Goal: Communication & Community: Answer question/provide support

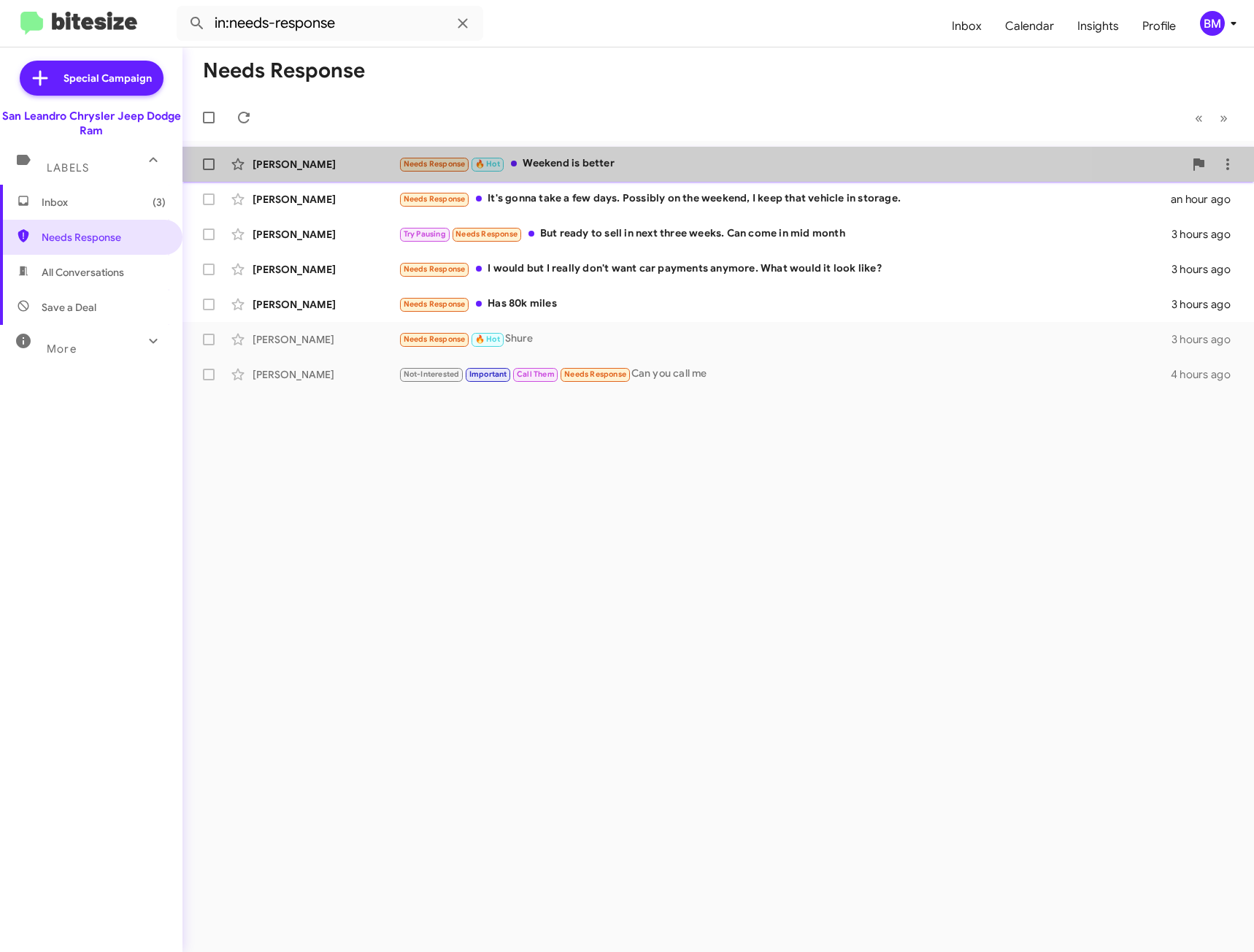
click at [617, 158] on div "Needs Response 🔥 Hot Weekend is better" at bounding box center [792, 163] width 786 height 17
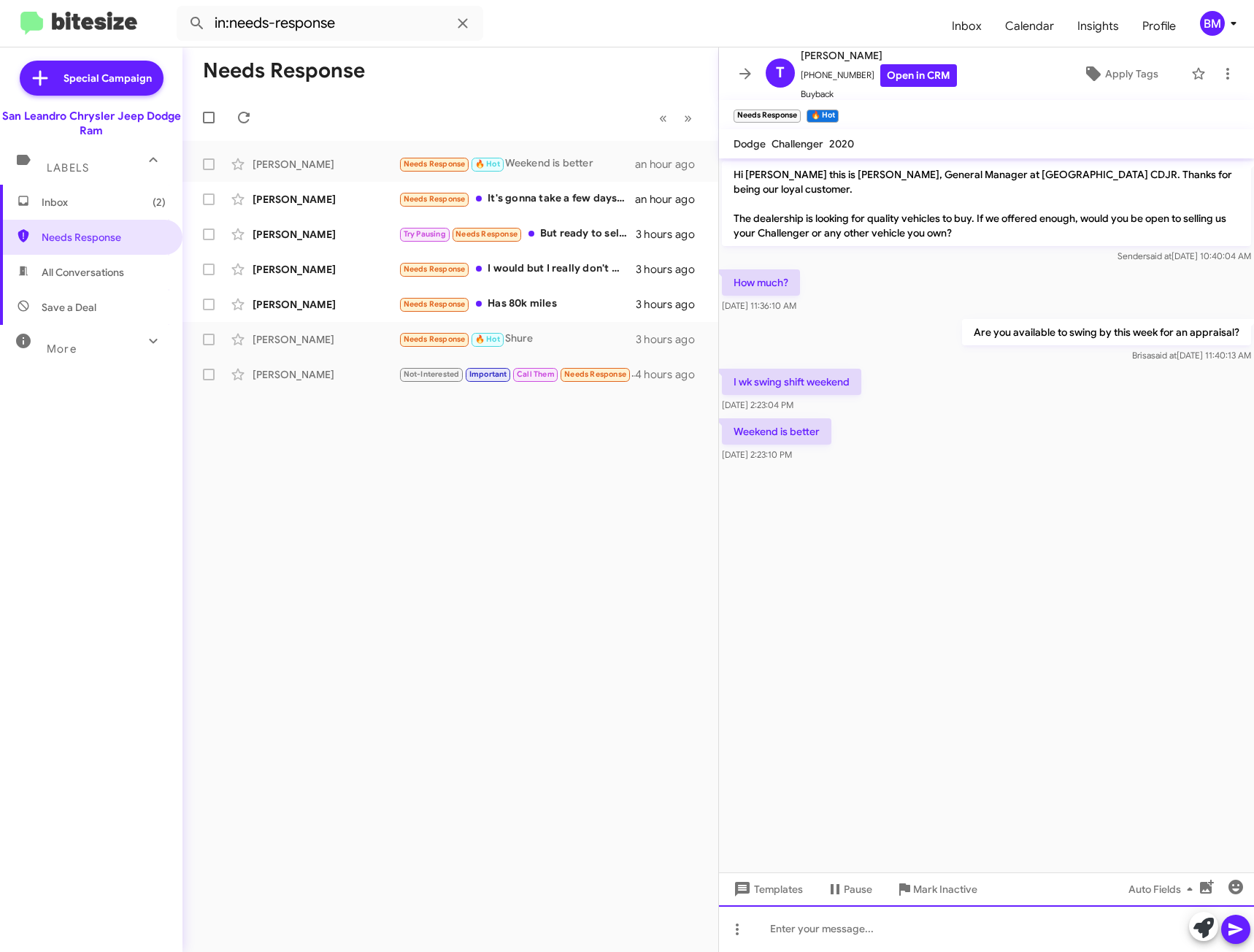
click at [790, 923] on div at bounding box center [986, 929] width 535 height 47
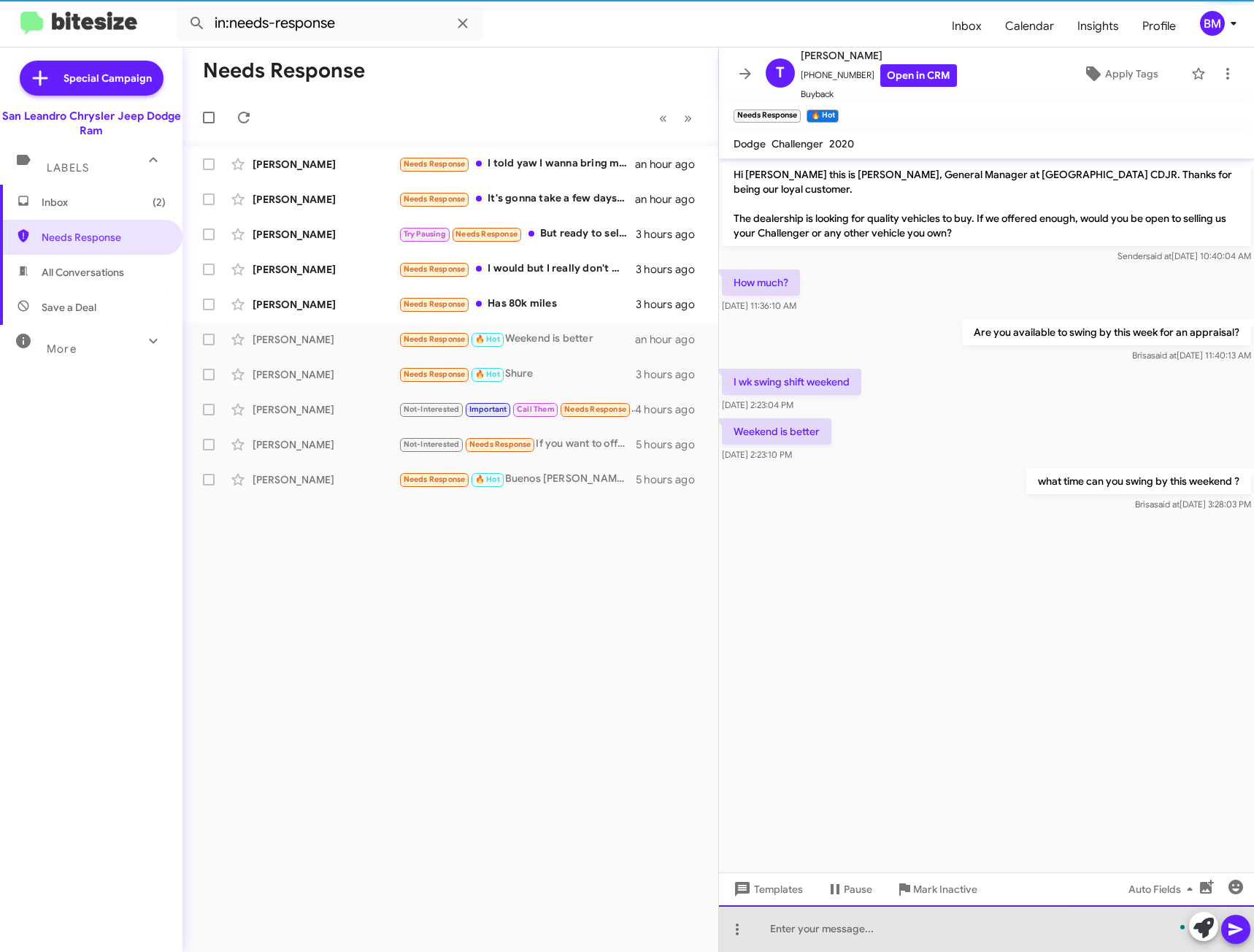
drag, startPoint x: 790, startPoint y: 923, endPoint x: 746, endPoint y: 873, distance: 66.6
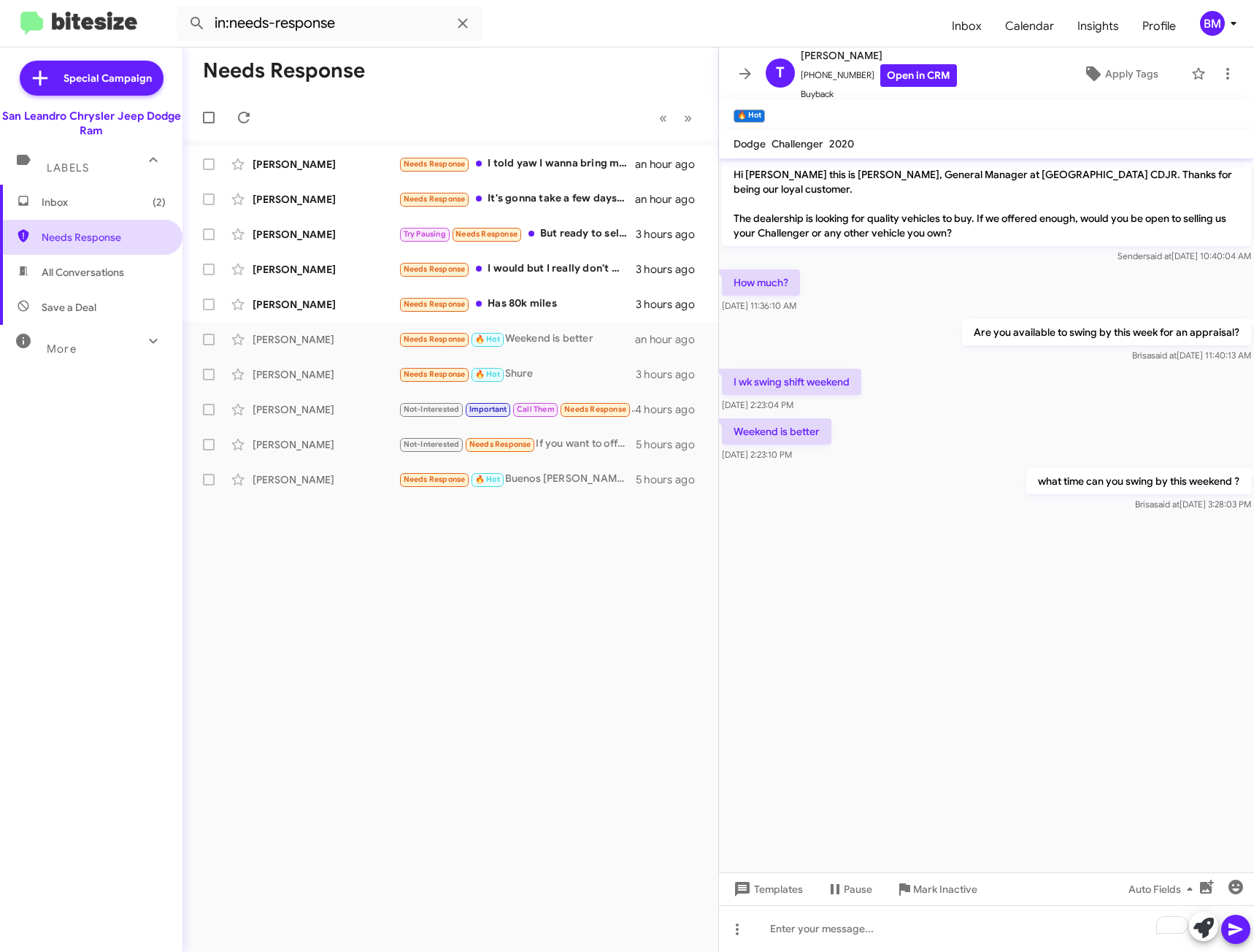
drag, startPoint x: 746, startPoint y: 873, endPoint x: 82, endPoint y: 251, distance: 909.8
click at [82, 251] on span "Needs Response" at bounding box center [91, 237] width 182 height 35
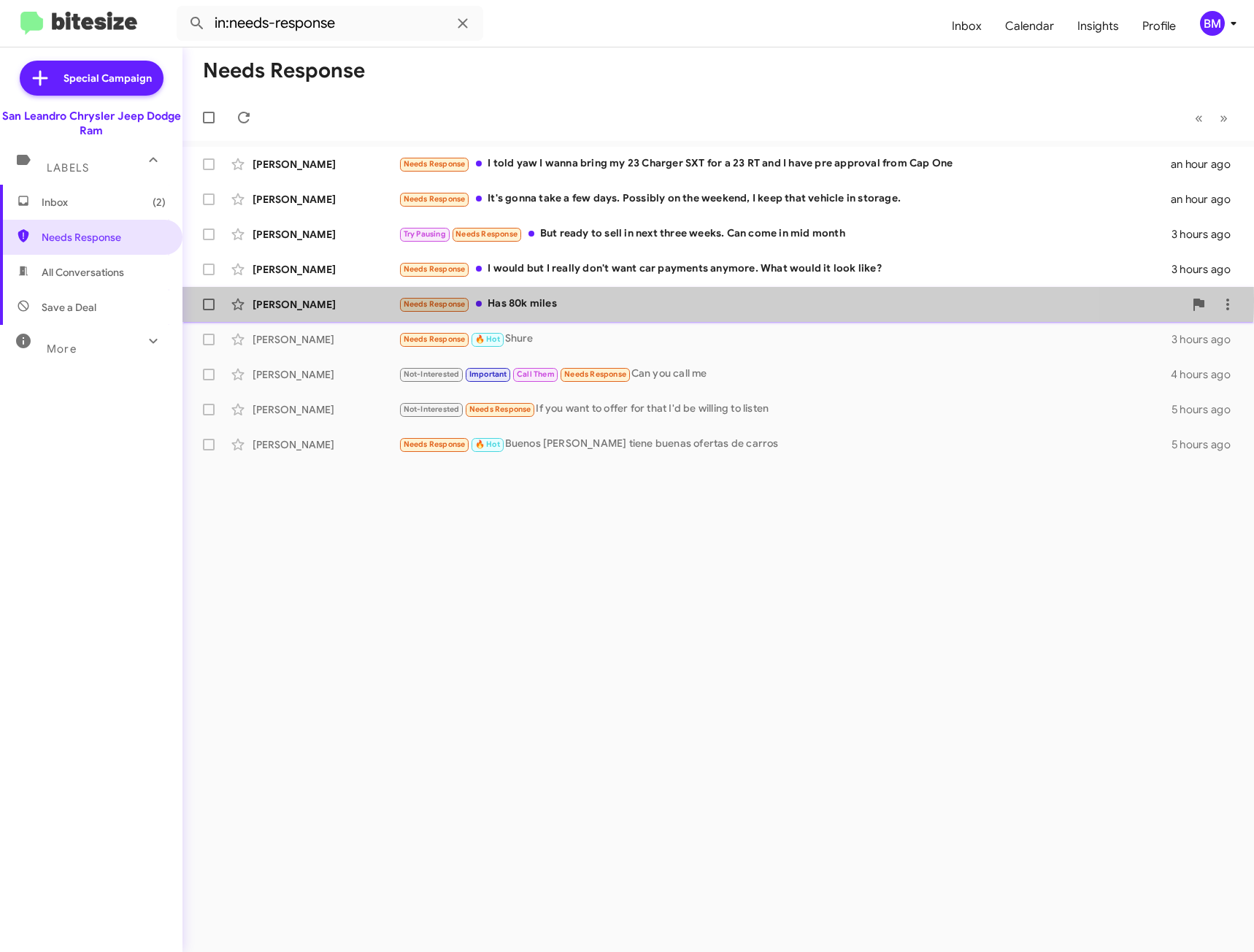
click at [527, 299] on div "Needs Response Has 80k miles" at bounding box center [792, 303] width 786 height 17
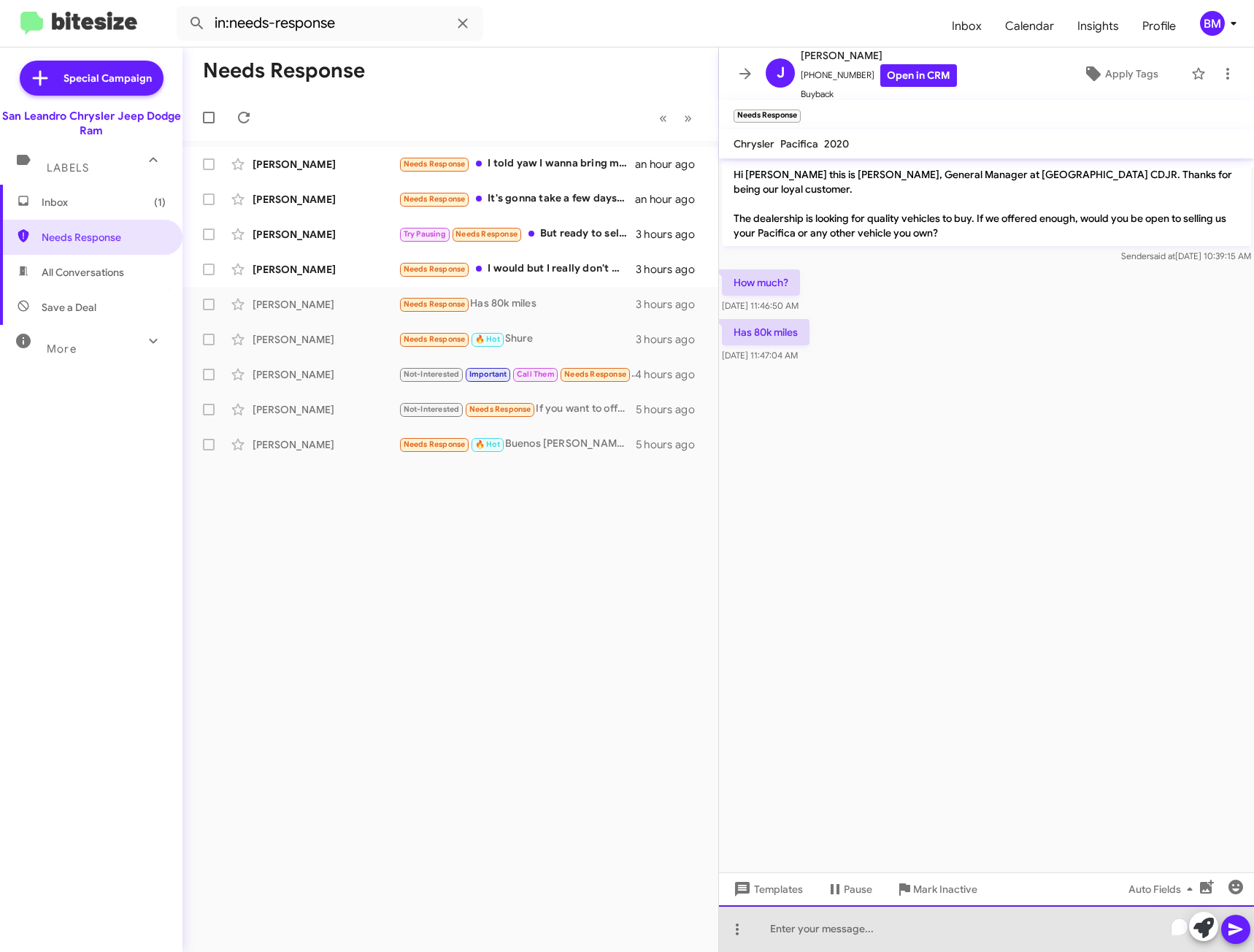
click at [832, 934] on div "To enrich screen reader interactions, please activate Accessibility in Grammarl…" at bounding box center [986, 929] width 535 height 47
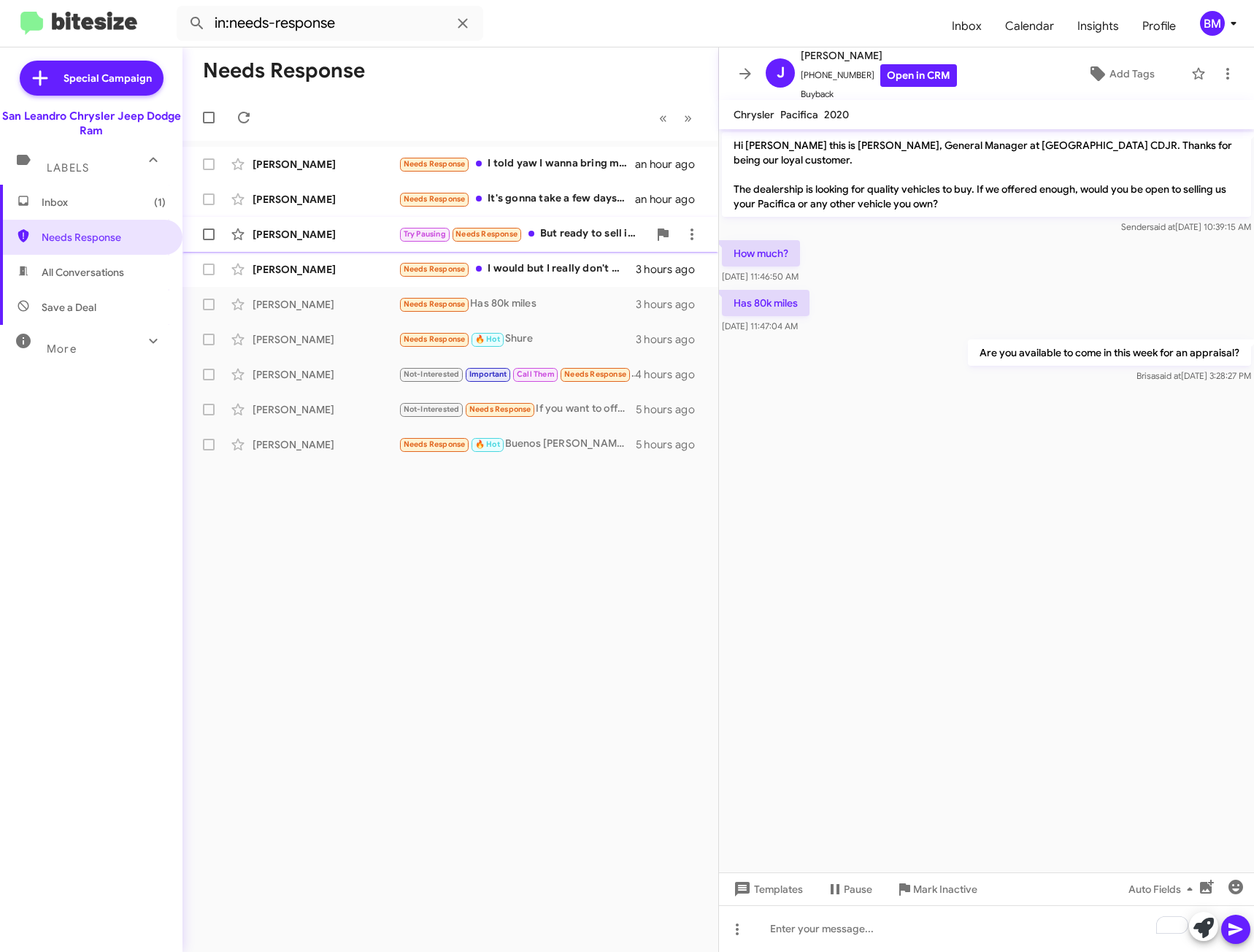
click at [570, 250] on span "[PERSON_NAME] Try Pausing Needs Response But ready to sell in next three weeks.…" at bounding box center [450, 235] width 536 height 35
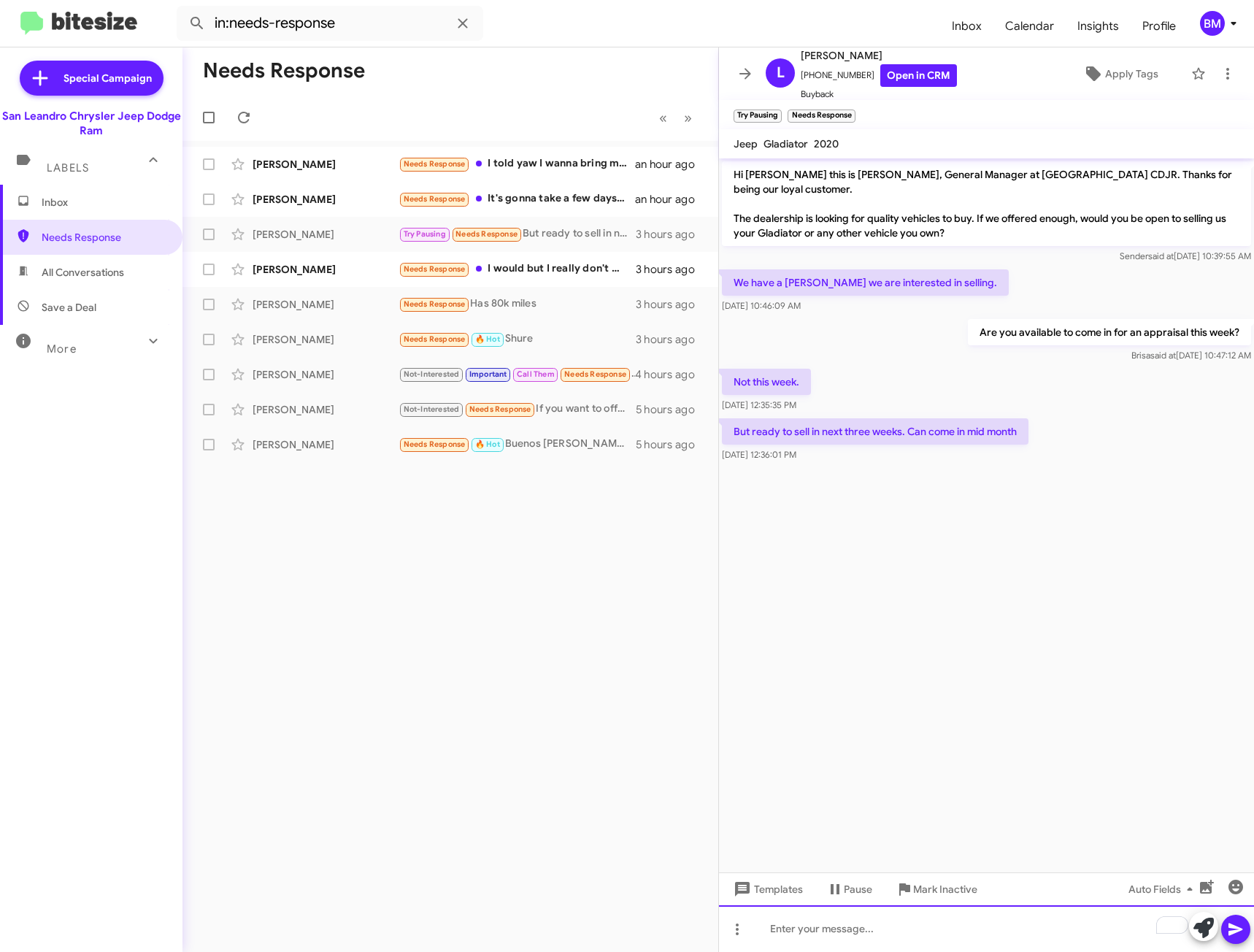
click at [829, 926] on div "To enrich screen reader interactions, please activate Accessibility in Grammarl…" at bounding box center [986, 929] width 535 height 47
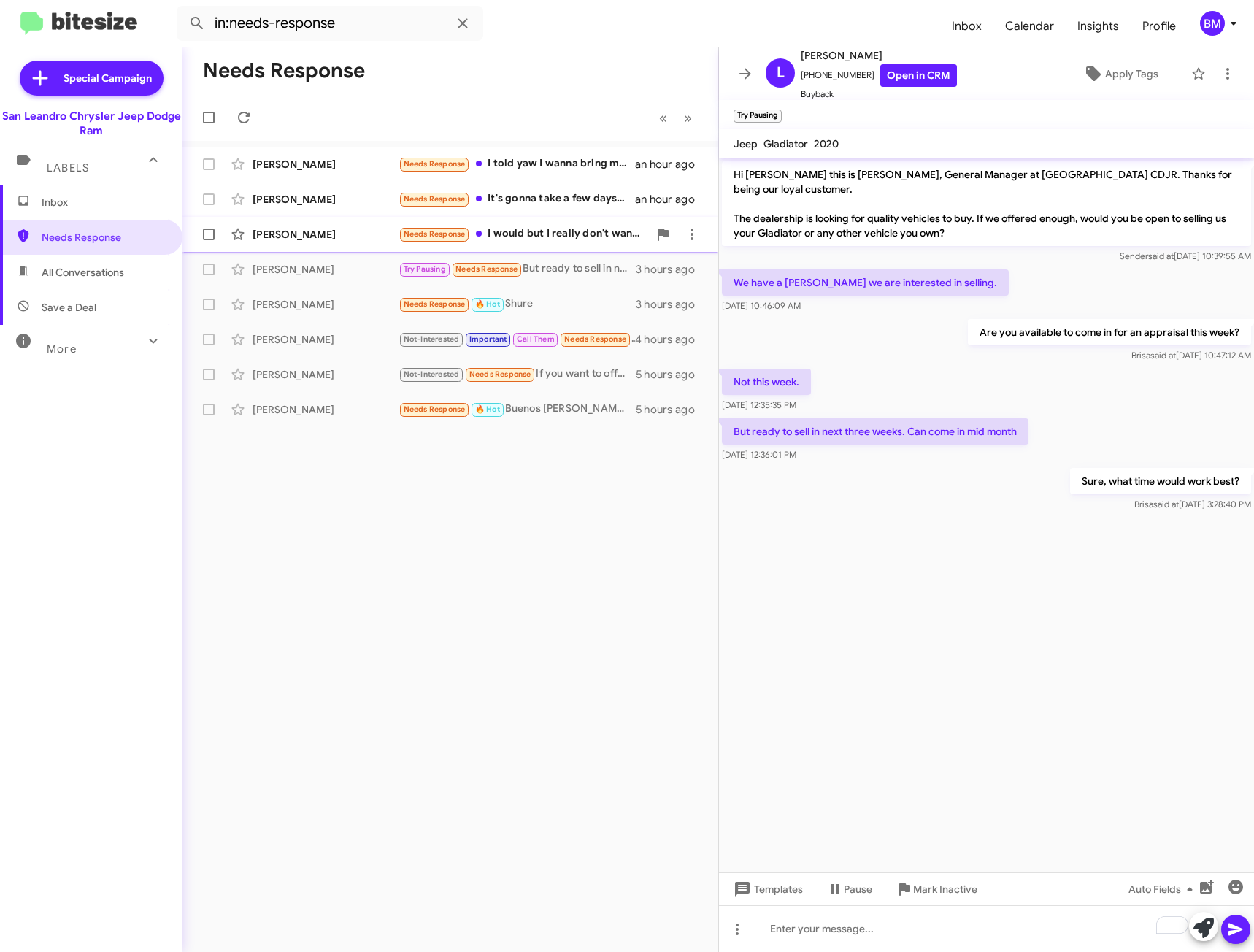
click at [540, 235] on div "Needs Response I would but I really don't want car payments anymore. What would…" at bounding box center [523, 234] width 250 height 17
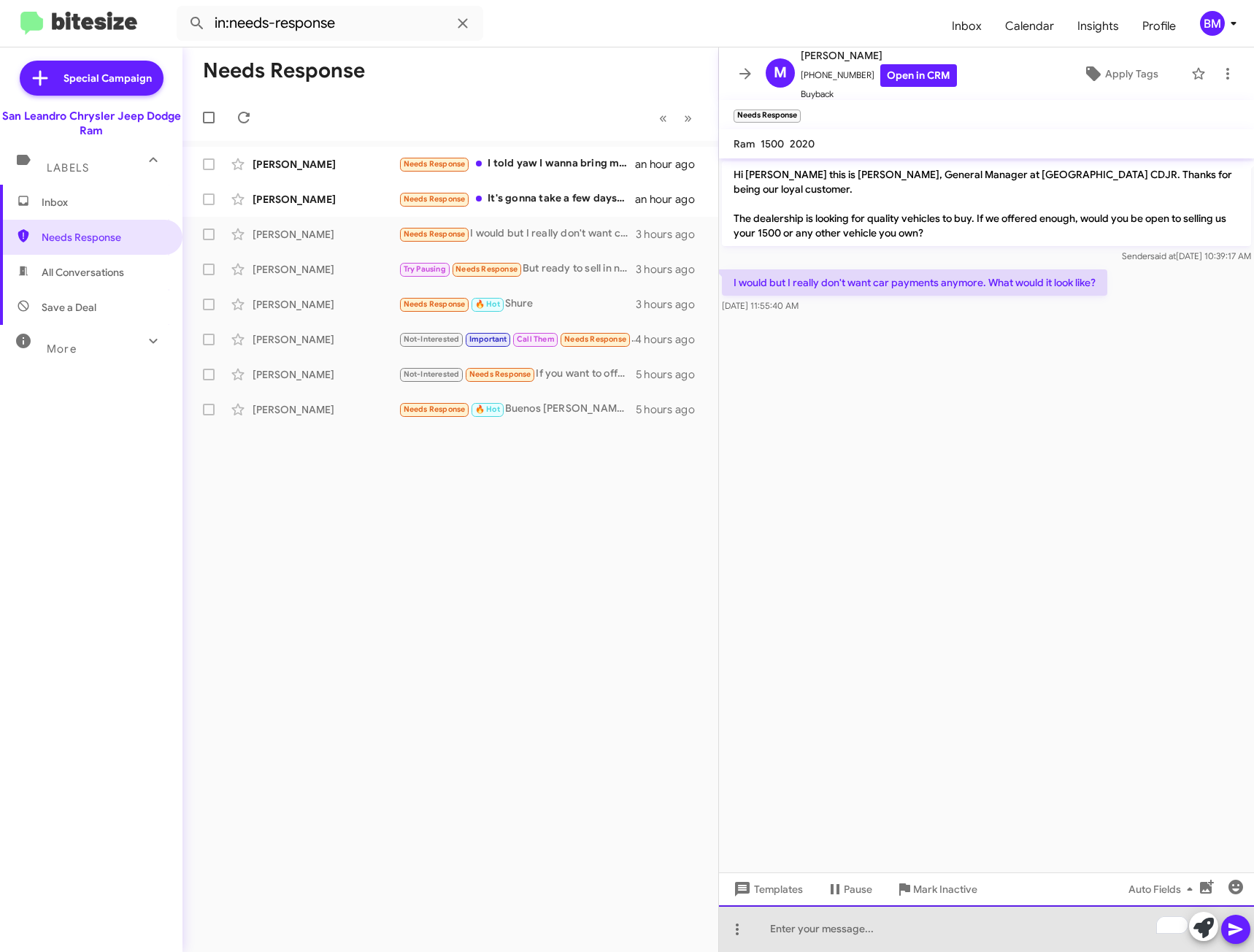
click at [836, 932] on div "To enrich screen reader interactions, please activate Accessibility in Grammarl…" at bounding box center [986, 929] width 535 height 47
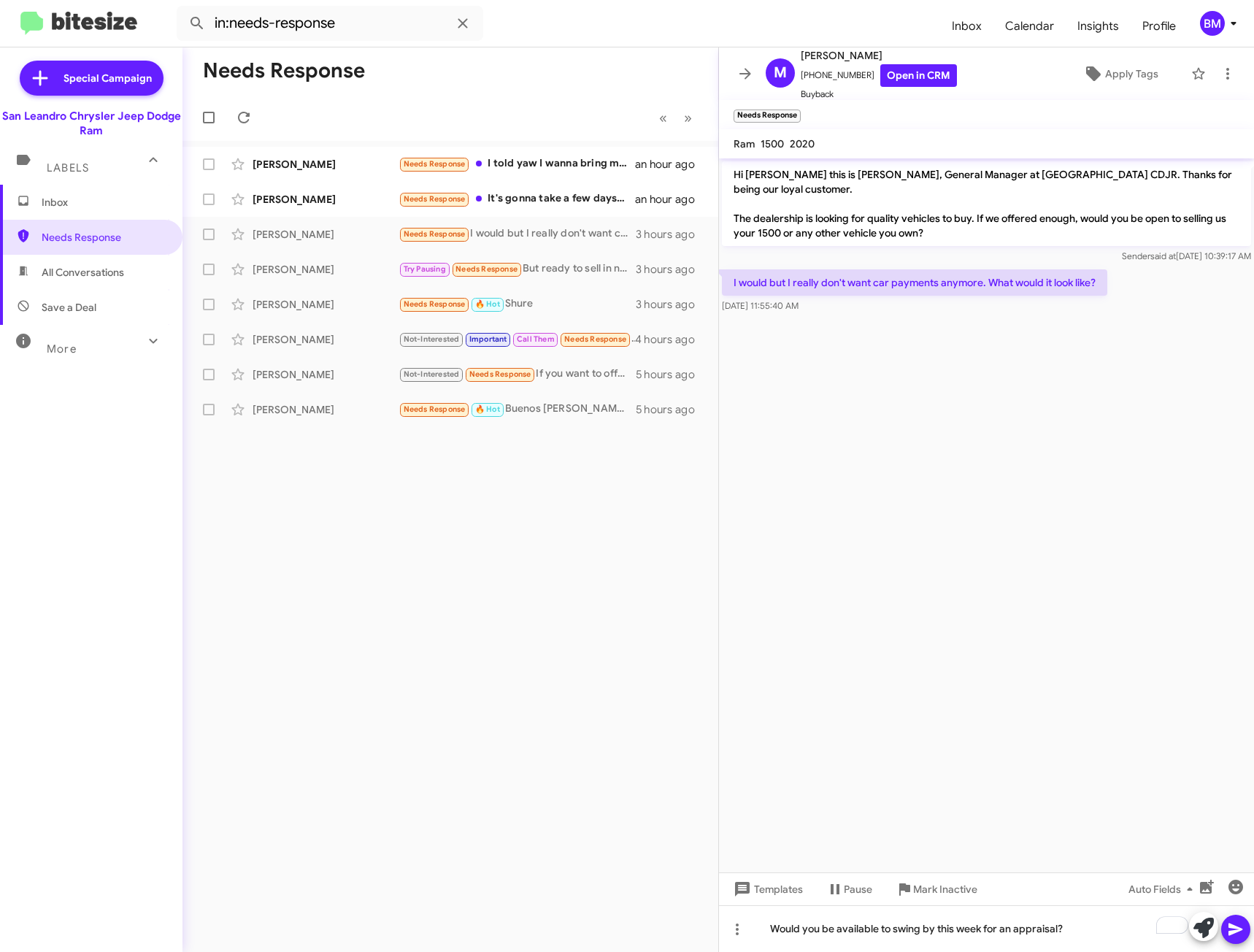
click at [1239, 934] on icon at bounding box center [1236, 929] width 18 height 18
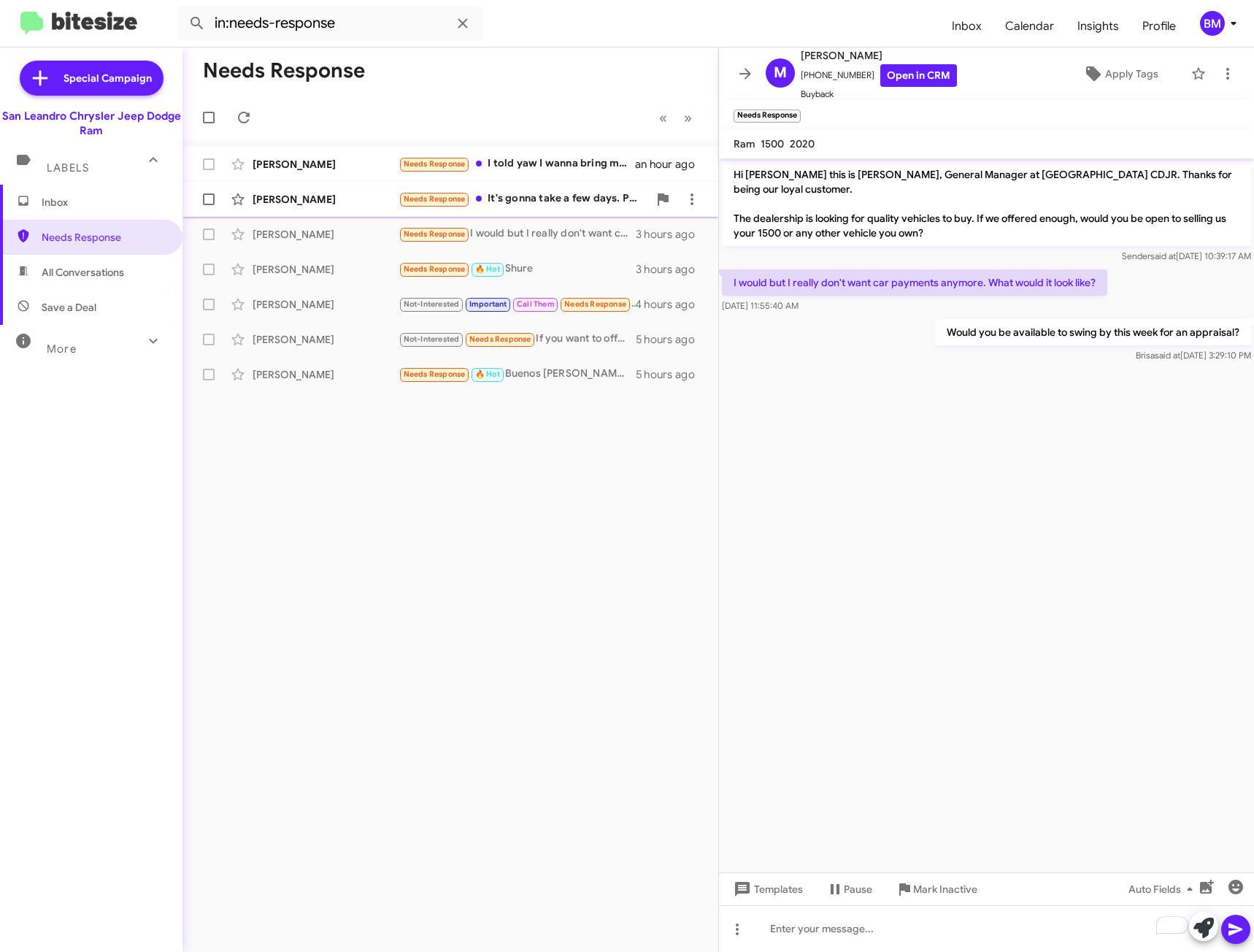
click at [586, 199] on div "Needs Response It's gonna take a few days. Possibly on the weekend, I keep that…" at bounding box center [523, 199] width 250 height 17
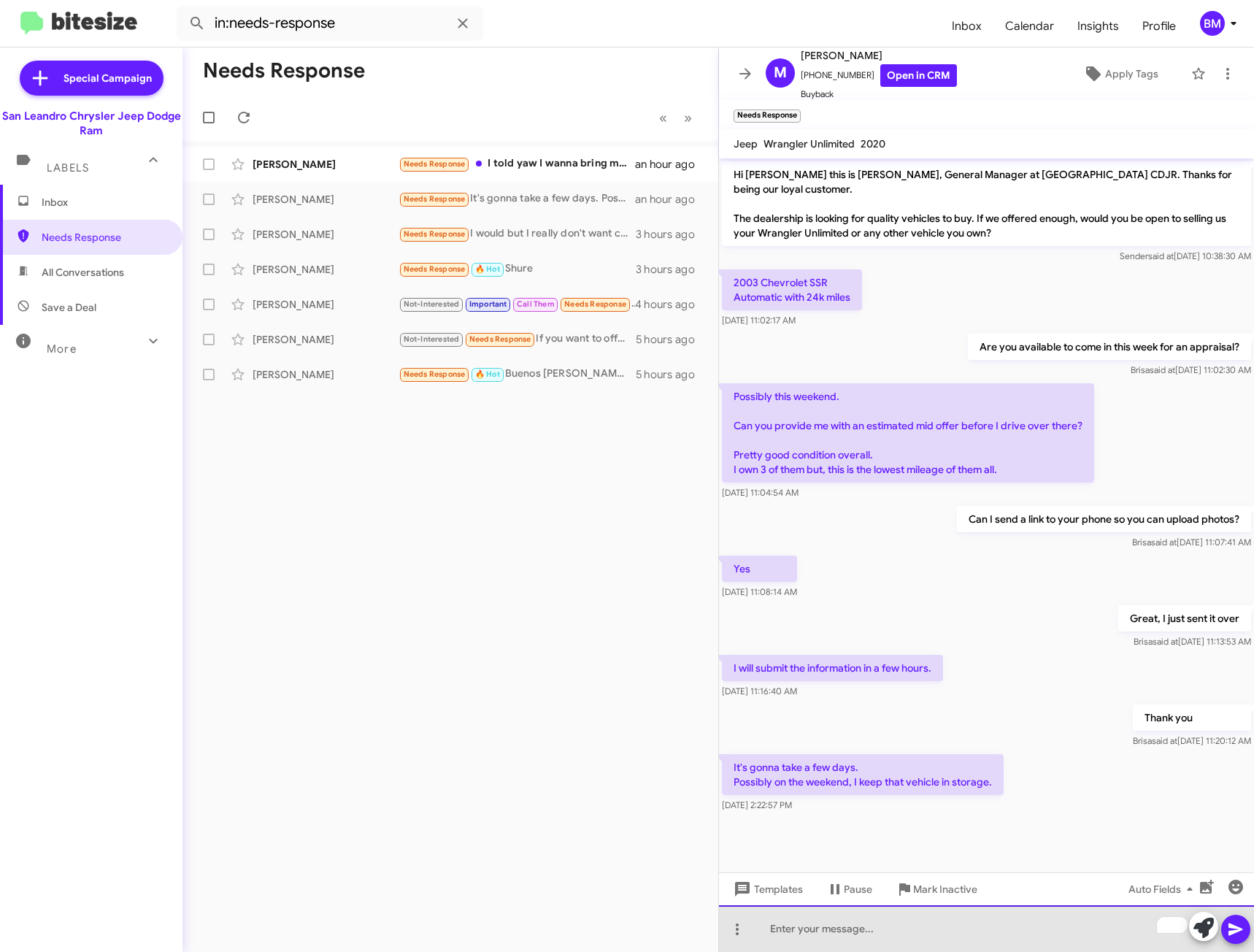
click at [852, 940] on div "To enrich screen reader interactions, please activate Accessibility in Grammarl…" at bounding box center [986, 929] width 535 height 47
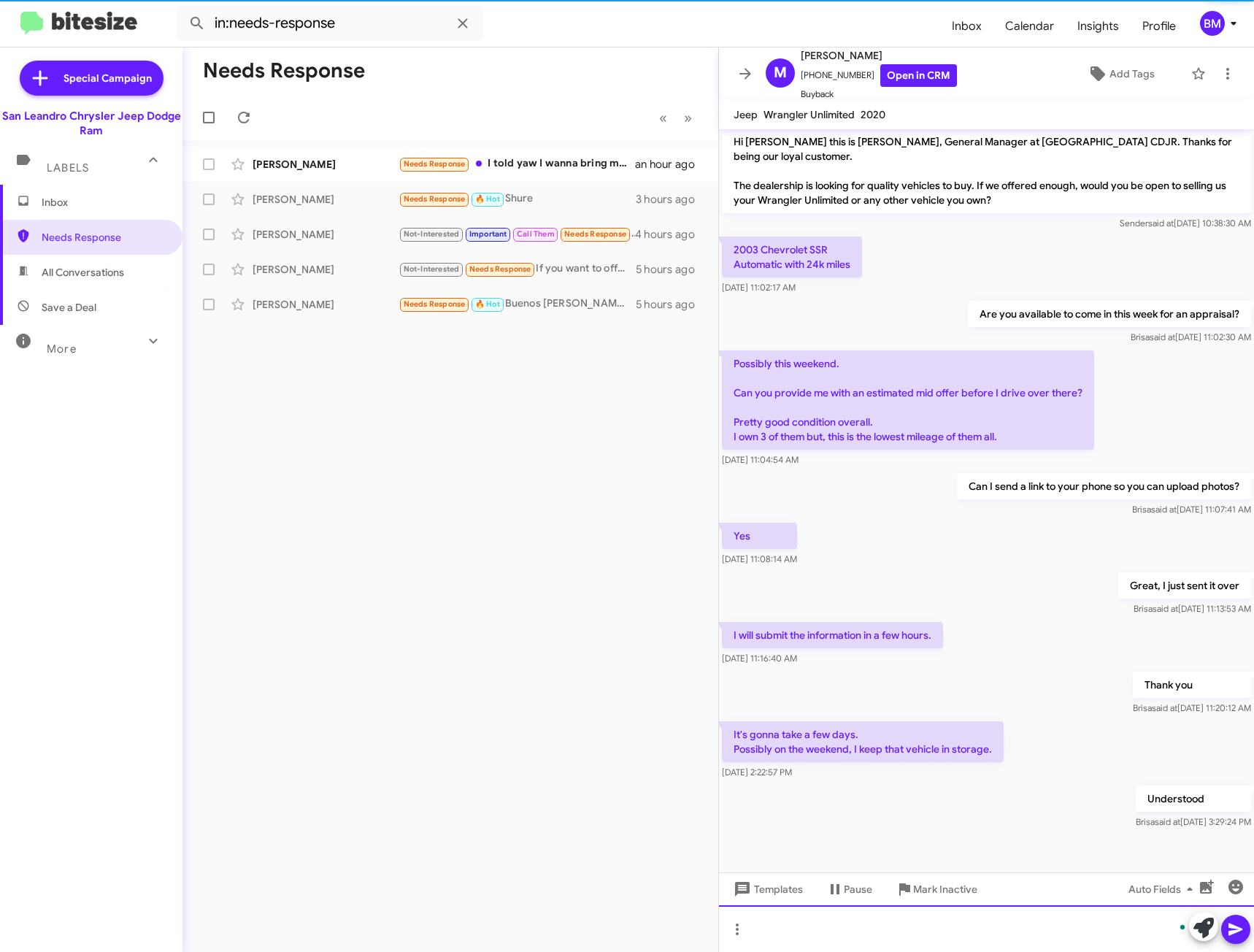
scroll to position [4, 0]
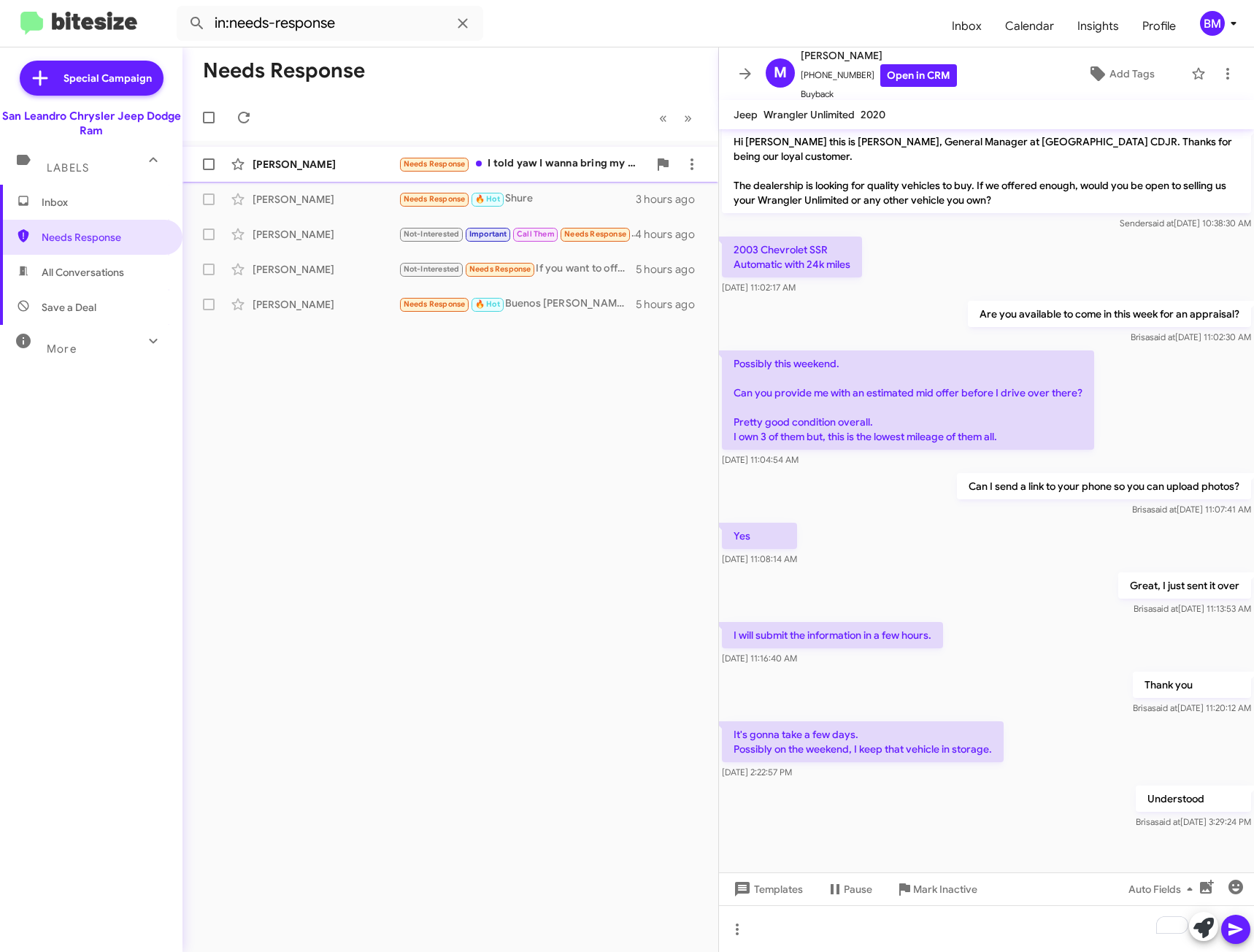
click at [506, 165] on div "Needs Response I told yaw I wanna bring my 23 Charger SXT for a 23 RT and I hav…" at bounding box center [523, 163] width 250 height 17
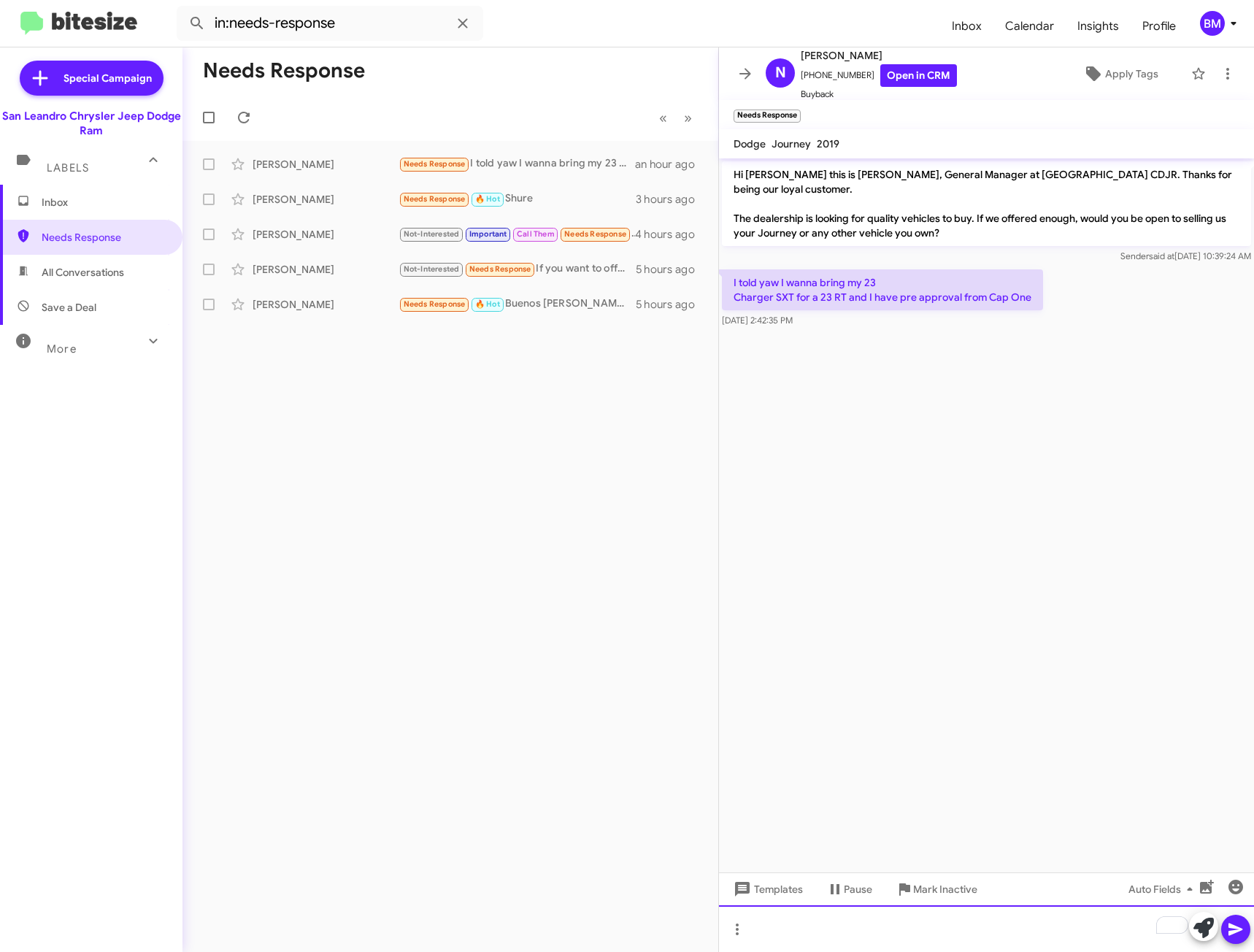
click at [838, 928] on div "To enrich screen reader interactions, please activate Accessibility in Grammarl…" at bounding box center [986, 929] width 535 height 47
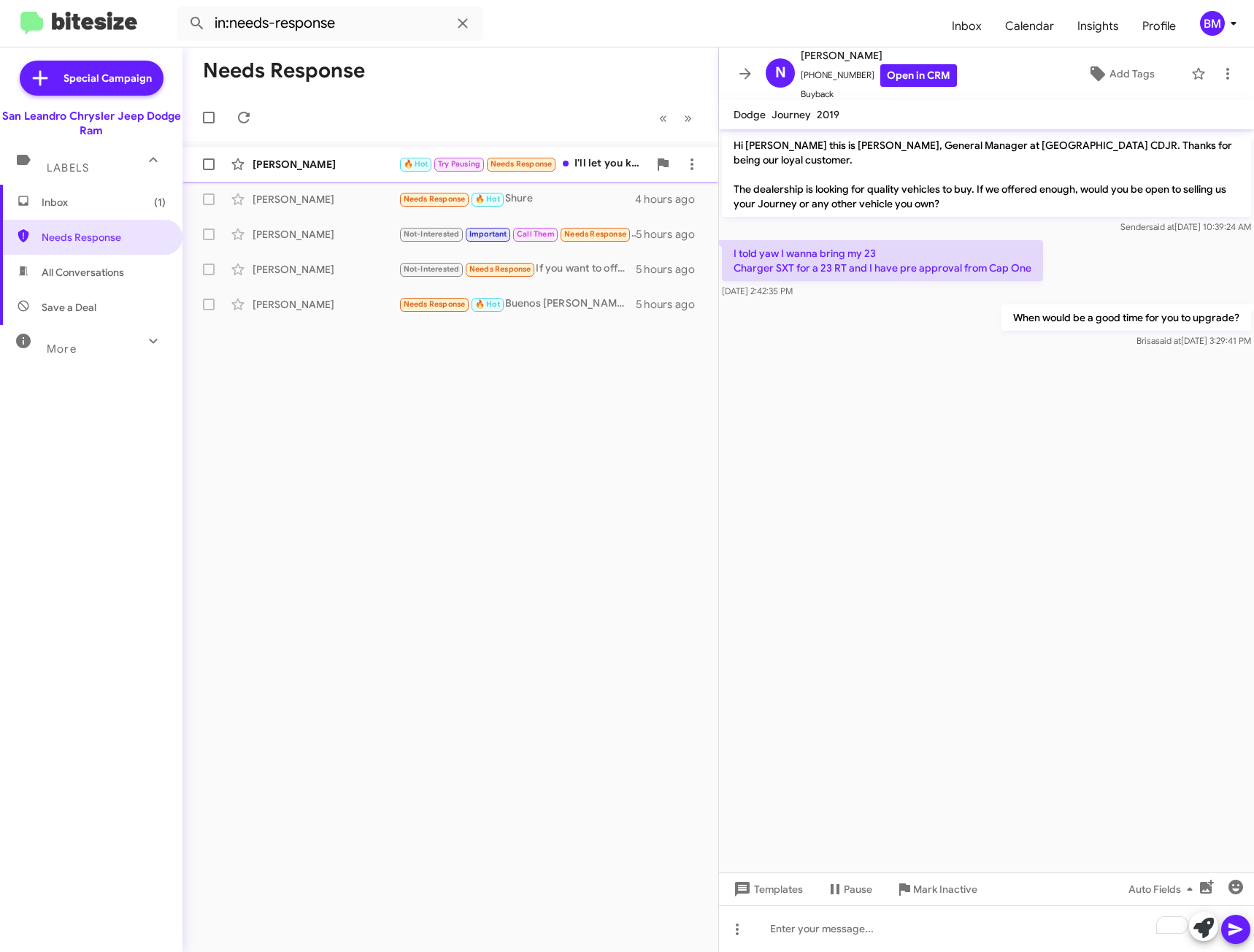
click at [585, 174] on div "[PERSON_NAME] 🔥 Hot Try Pausing Needs Response I'll let you know 13 minutes ago" at bounding box center [450, 164] width 512 height 29
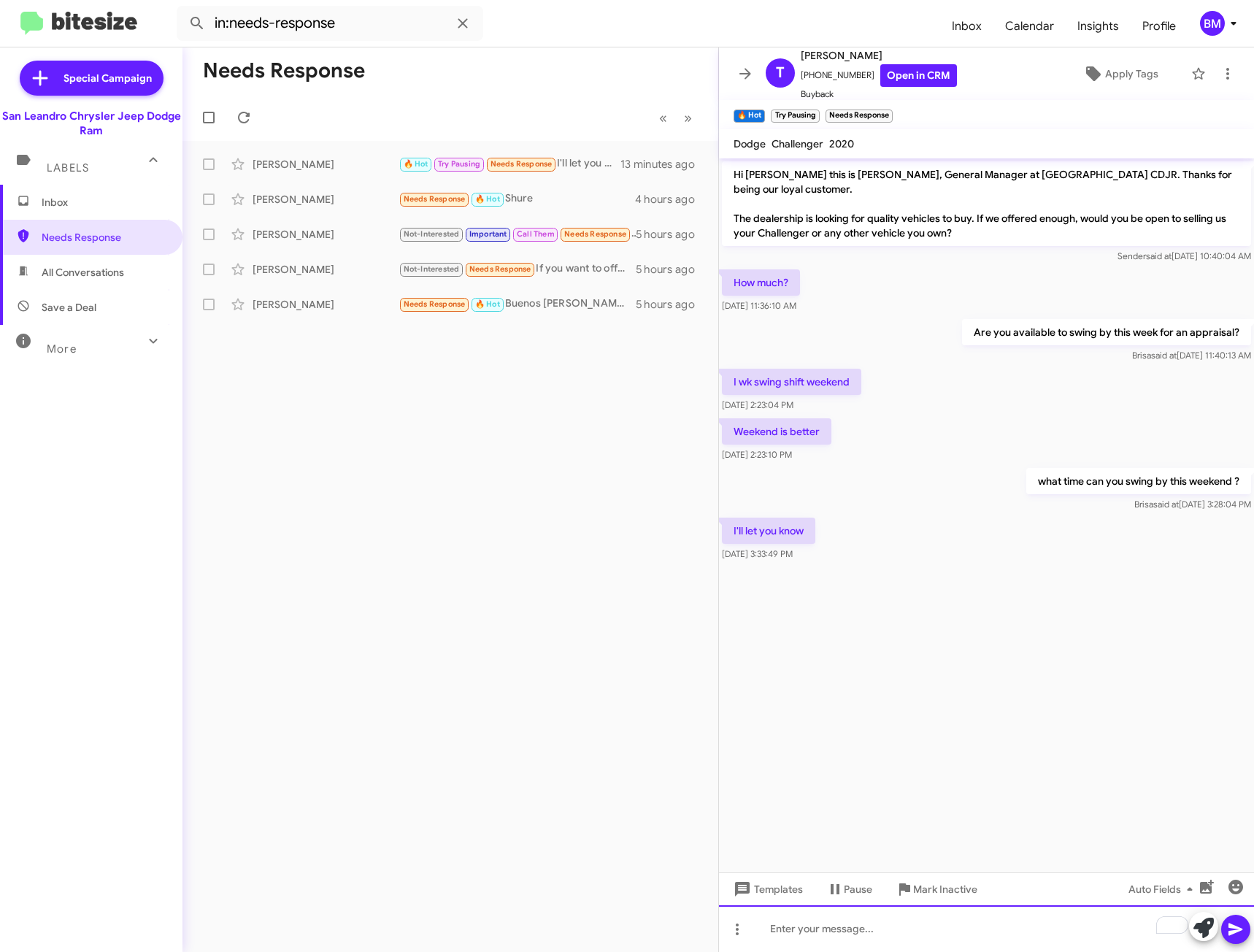
click at [812, 939] on div "To enrich screen reader interactions, please activate Accessibility in Grammarl…" at bounding box center [986, 929] width 535 height 47
